Goal: Task Accomplishment & Management: Complete application form

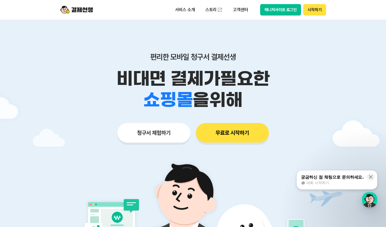
scroll to position [27, 0]
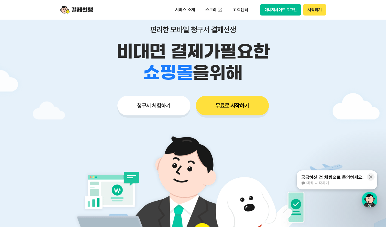
click at [158, 110] on button "청구서 체험하기" at bounding box center [153, 106] width 73 height 20
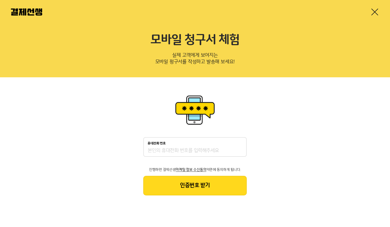
click at [170, 149] on input "휴대전화 번호" at bounding box center [195, 151] width 95 height 7
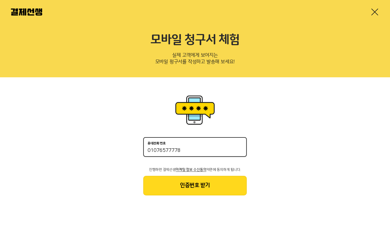
type input "01076577778"
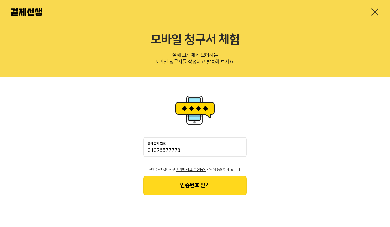
click at [185, 181] on button "인증번호 받기" at bounding box center [195, 186] width 104 height 20
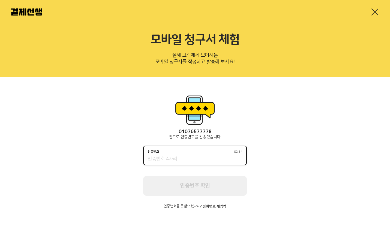
click at [204, 159] on input "인증번호 02:34" at bounding box center [195, 159] width 95 height 7
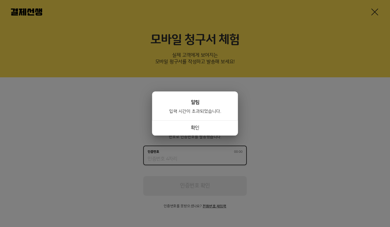
click at [217, 223] on div at bounding box center [195, 113] width 390 height 227
click at [206, 131] on button "확인" at bounding box center [195, 127] width 86 height 15
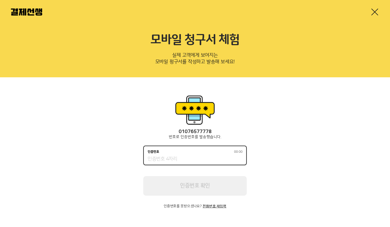
click at [198, 154] on div "인증번호 00:00" at bounding box center [195, 156] width 104 height 20
click at [223, 205] on button "전화번호 재입력" at bounding box center [215, 207] width 24 height 4
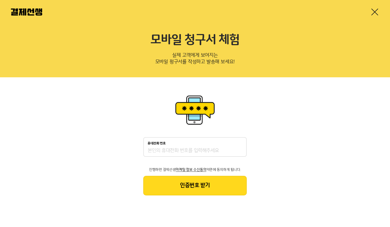
click at [216, 184] on button "인증번호 받기" at bounding box center [195, 186] width 104 height 20
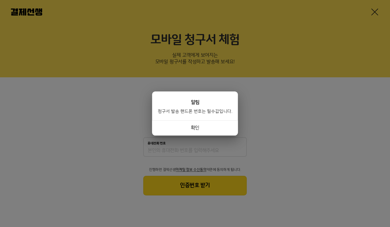
click at [203, 126] on button "확인" at bounding box center [195, 127] width 86 height 15
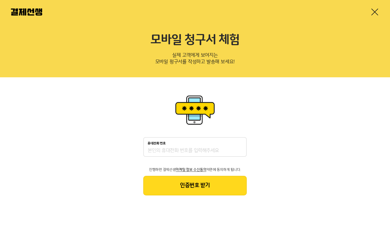
click at [188, 147] on div "휴대전화 번호" at bounding box center [195, 147] width 104 height 20
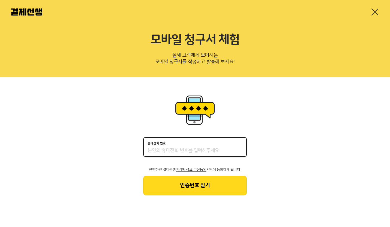
click at [187, 154] on input "휴대전화 번호" at bounding box center [195, 151] width 95 height 7
type input "01076577778"
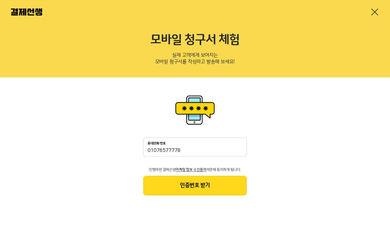
click at [185, 188] on button "인증번호 받기" at bounding box center [195, 186] width 104 height 20
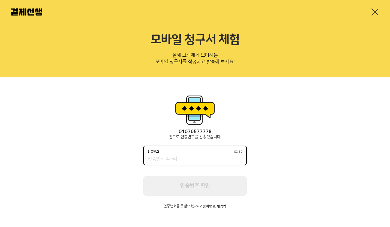
click at [193, 157] on input "인증번호 02:56" at bounding box center [195, 159] width 95 height 7
type input "0"
click at [157, 160] on input "인증번호 02:41" at bounding box center [195, 159] width 95 height 7
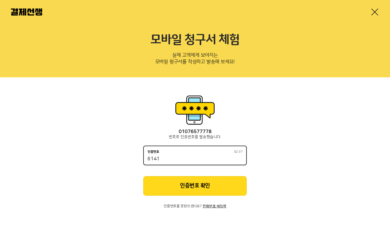
type input "6141"
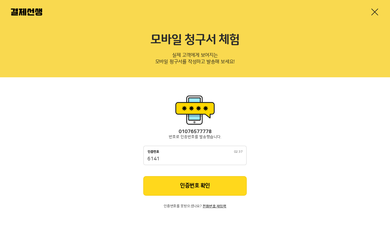
click at [170, 182] on button "인증번호 확인" at bounding box center [195, 186] width 104 height 20
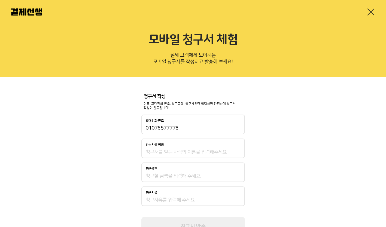
click at [161, 150] on input "받는사람 이름" at bounding box center [193, 152] width 95 height 7
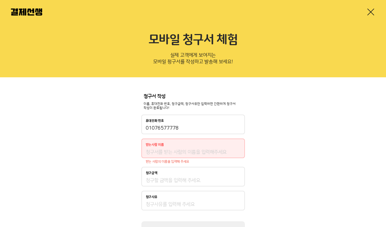
click at [299, 173] on div "청구서 작성 이름, 휴대전화 번호, 청구금액, 청구사유만 입력하면 간편하게 청구서 작성이 완료됩니다! 휴대전화 번호 01076577778 받는…" at bounding box center [193, 167] width 386 height 180
click at [189, 151] on input "받는사람 이름" at bounding box center [193, 152] width 95 height 7
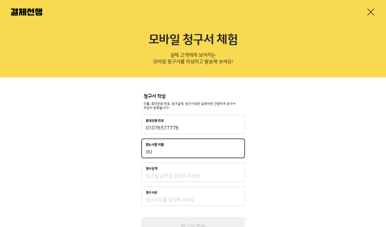
type input "W"
type input "정재민"
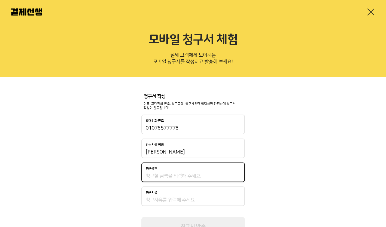
click at [210, 176] on input "청구금액" at bounding box center [193, 176] width 95 height 7
type input "120,000"
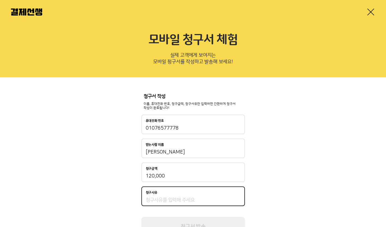
click at [198, 197] on input "청구사유" at bounding box center [193, 200] width 95 height 7
type input "5"
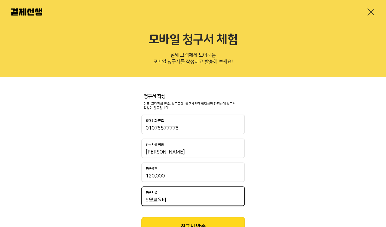
type input "9월교육비"
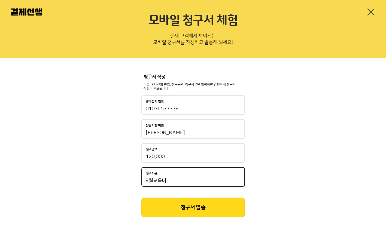
scroll to position [26, 0]
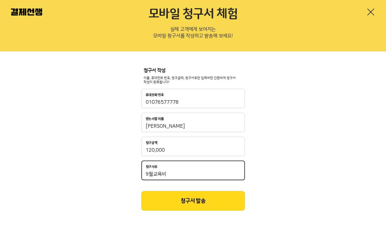
click at [215, 195] on button "청구서 발송" at bounding box center [193, 201] width 104 height 20
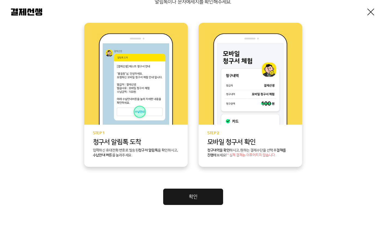
scroll to position [125, 0]
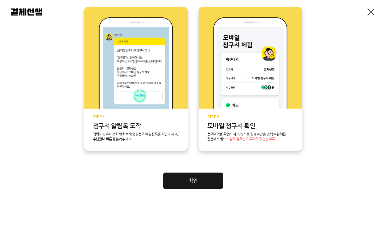
click at [212, 180] on link "확인" at bounding box center [193, 181] width 60 height 16
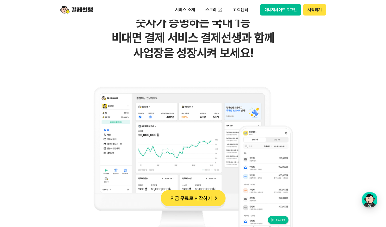
scroll to position [327, 0]
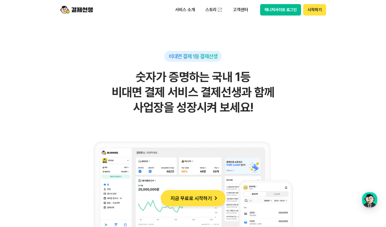
click at [309, 150] on div "비대면 결제 1등 결제선생 숫자가 증명하는 국내 1등 비대면 결제 서비스 결제선생과 함께 사업장을 성장시켜 보세요!" at bounding box center [193, 179] width 267 height 256
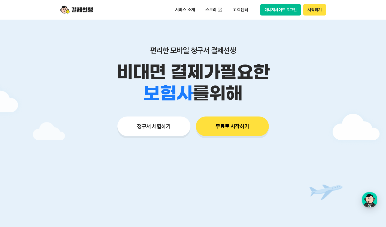
scroll to position [0, 0]
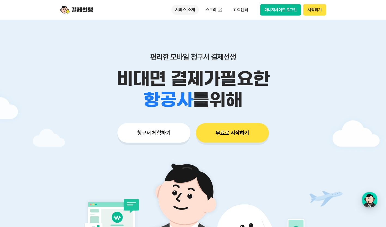
click at [190, 10] on p "서비스 소개" at bounding box center [185, 10] width 28 height 10
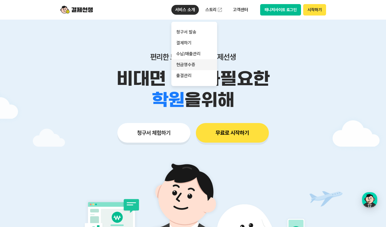
click at [189, 65] on link "현금영수증" at bounding box center [194, 64] width 46 height 11
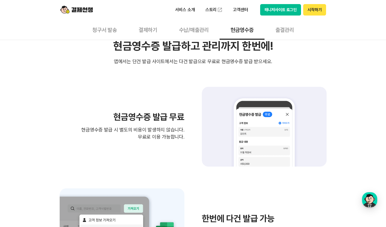
scroll to position [27, 0]
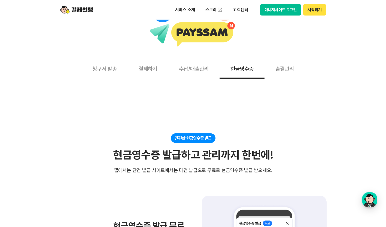
click at [194, 68] on button "수납/매출관리" at bounding box center [194, 69] width 52 height 20
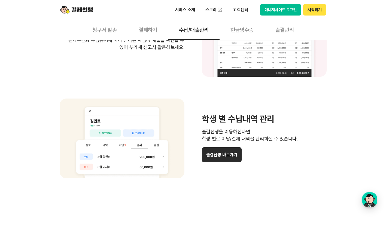
scroll to position [382, 0]
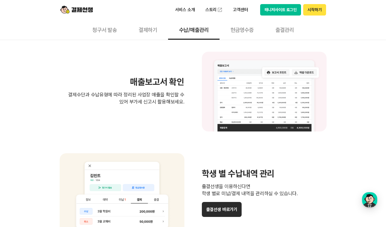
click at [275, 99] on img at bounding box center [264, 92] width 125 height 80
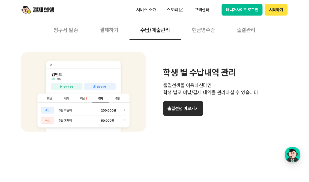
scroll to position [497, 0]
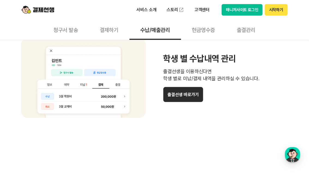
click at [191, 97] on button "출결선생 바로가기" at bounding box center [183, 94] width 40 height 15
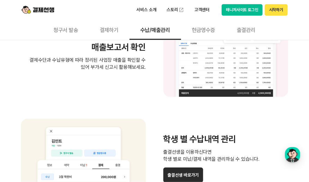
scroll to position [410, 0]
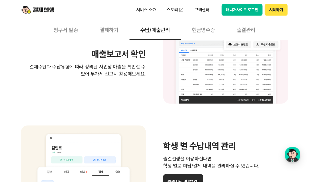
click at [202, 30] on button "현금영수증" at bounding box center [203, 30] width 45 height 20
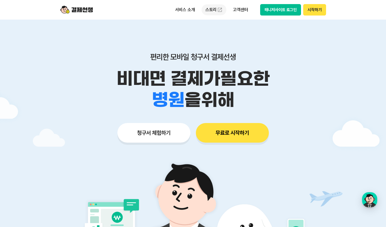
click at [211, 9] on link "스토리" at bounding box center [214, 9] width 25 height 11
